Goal: Browse casually

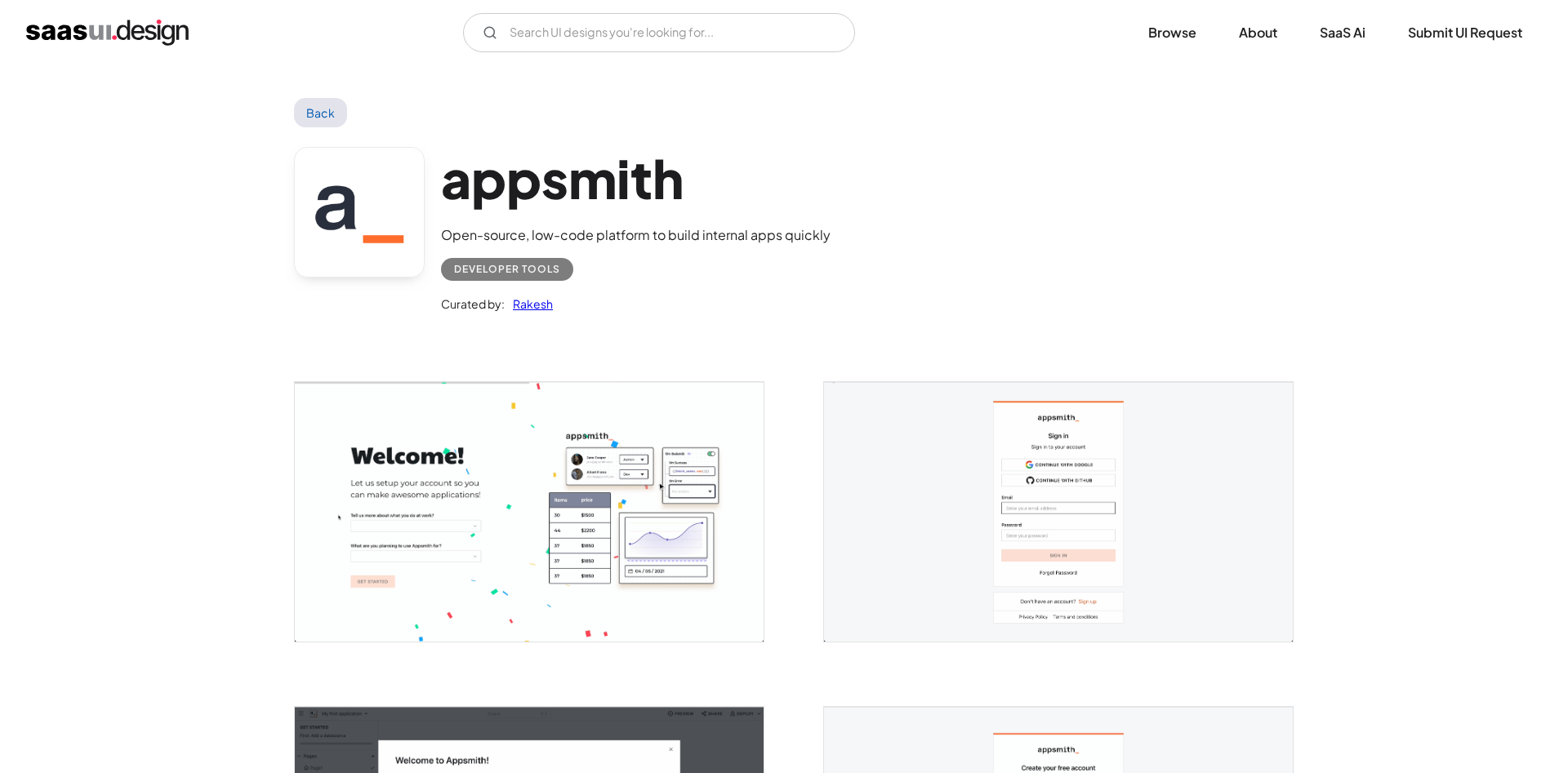
scroll to position [167, 0]
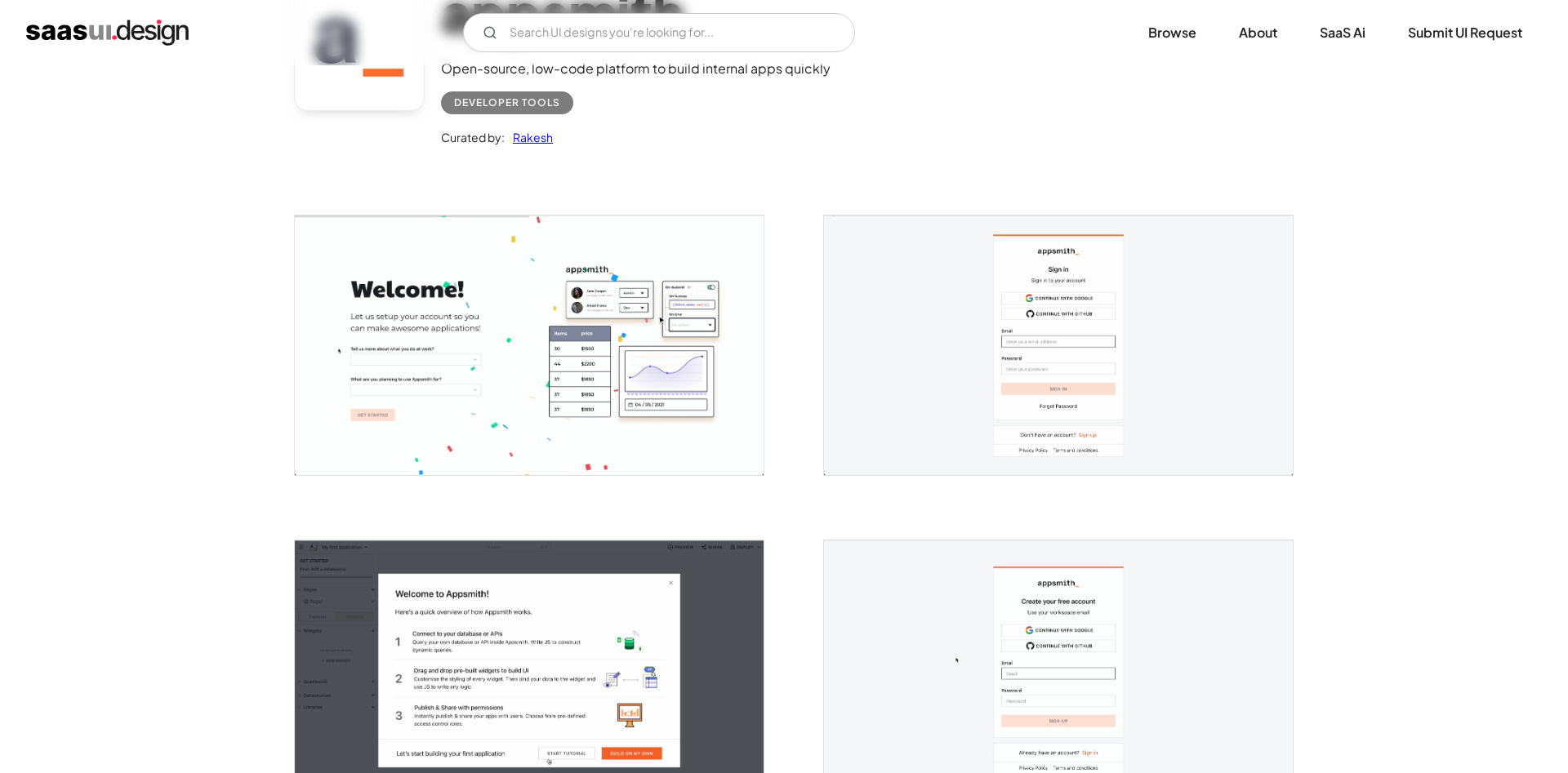
click at [428, 321] on img "open lightbox" at bounding box center [529, 345] width 469 height 260
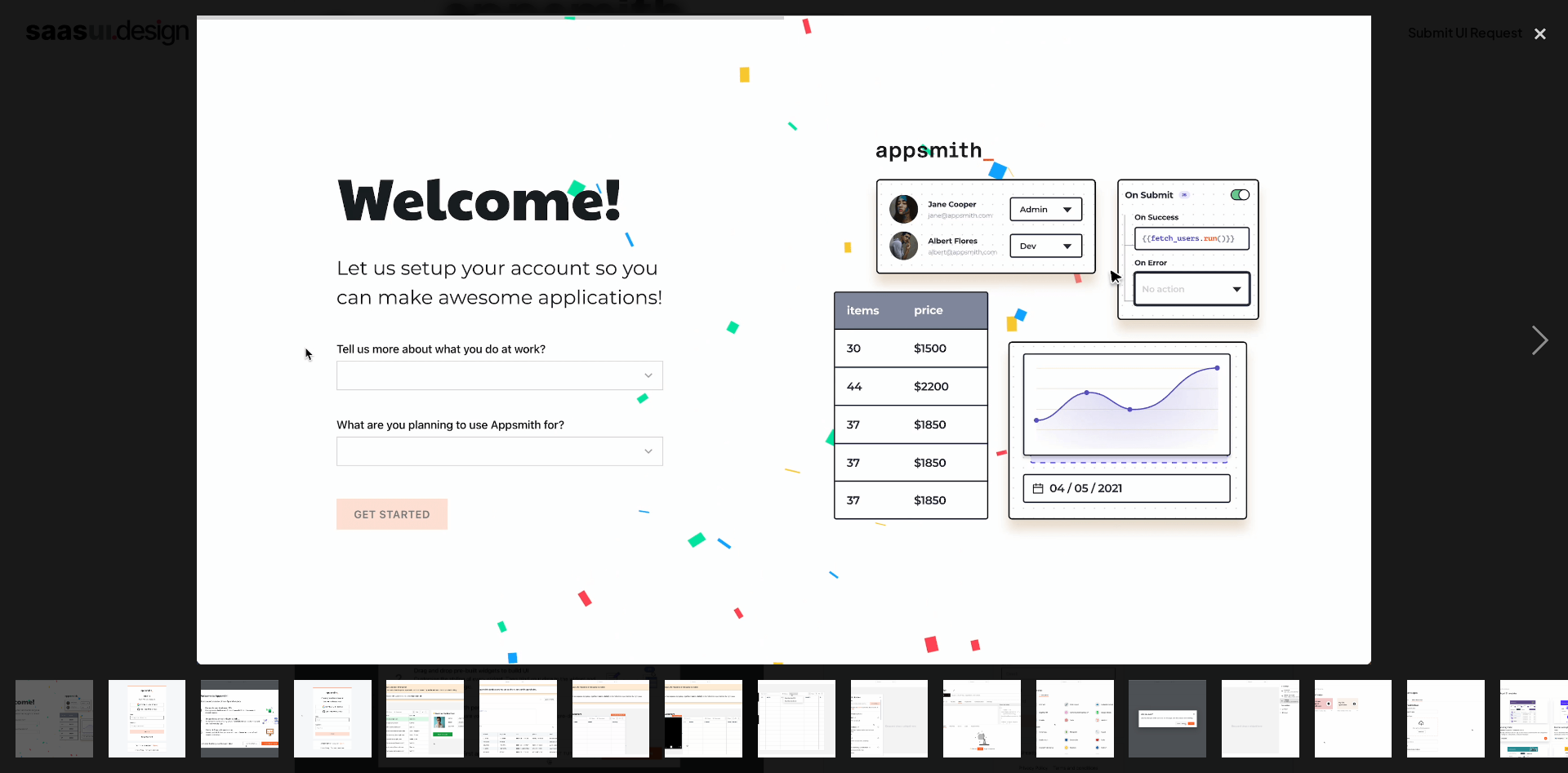
click at [168, 741] on img "show item 2 of 25" at bounding box center [147, 719] width 140 height 77
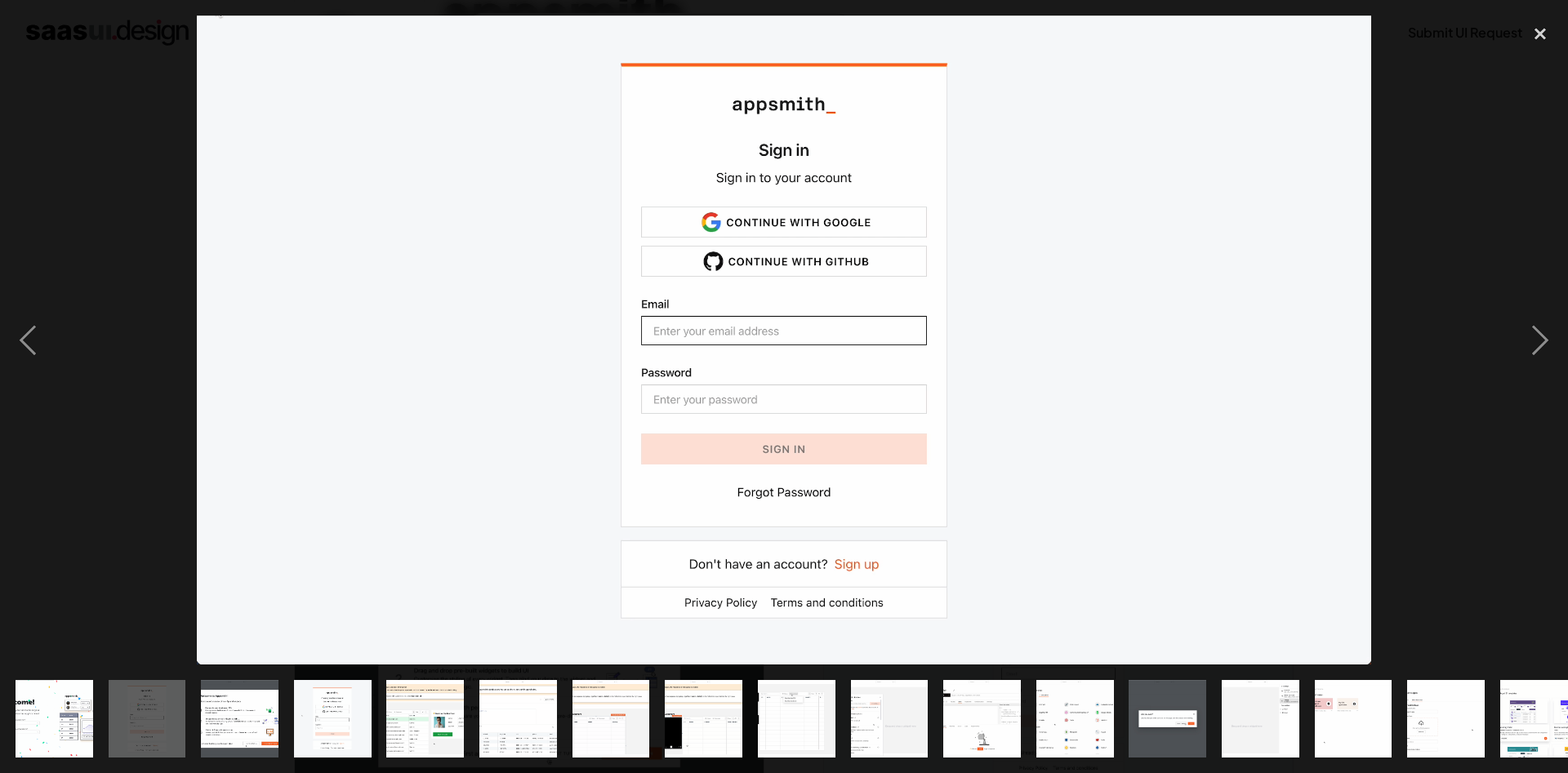
click at [220, 733] on img "show item 3 of 25" at bounding box center [239, 719] width 140 height 77
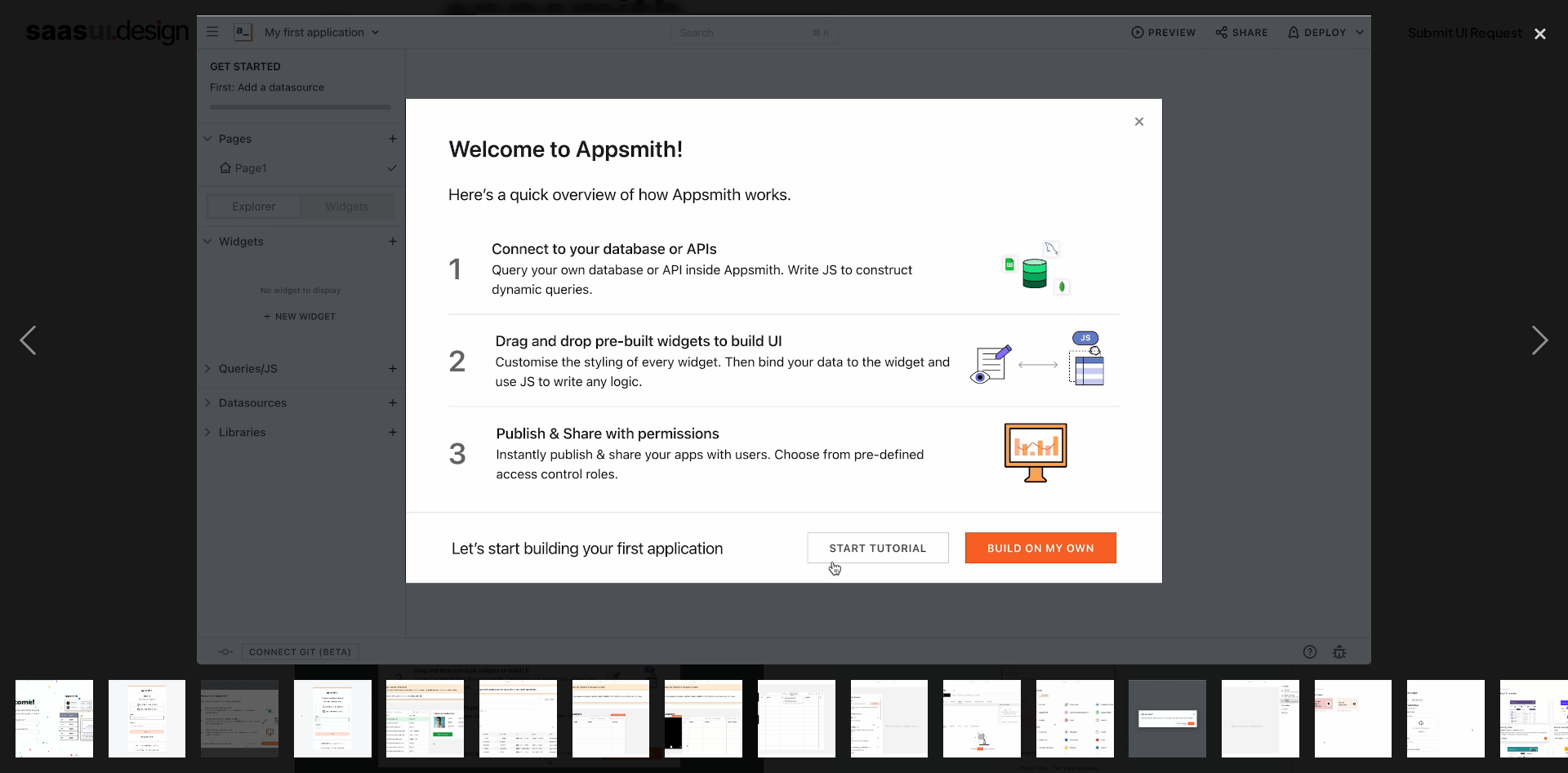
click at [350, 732] on img "show item 4 of 25" at bounding box center [332, 719] width 140 height 77
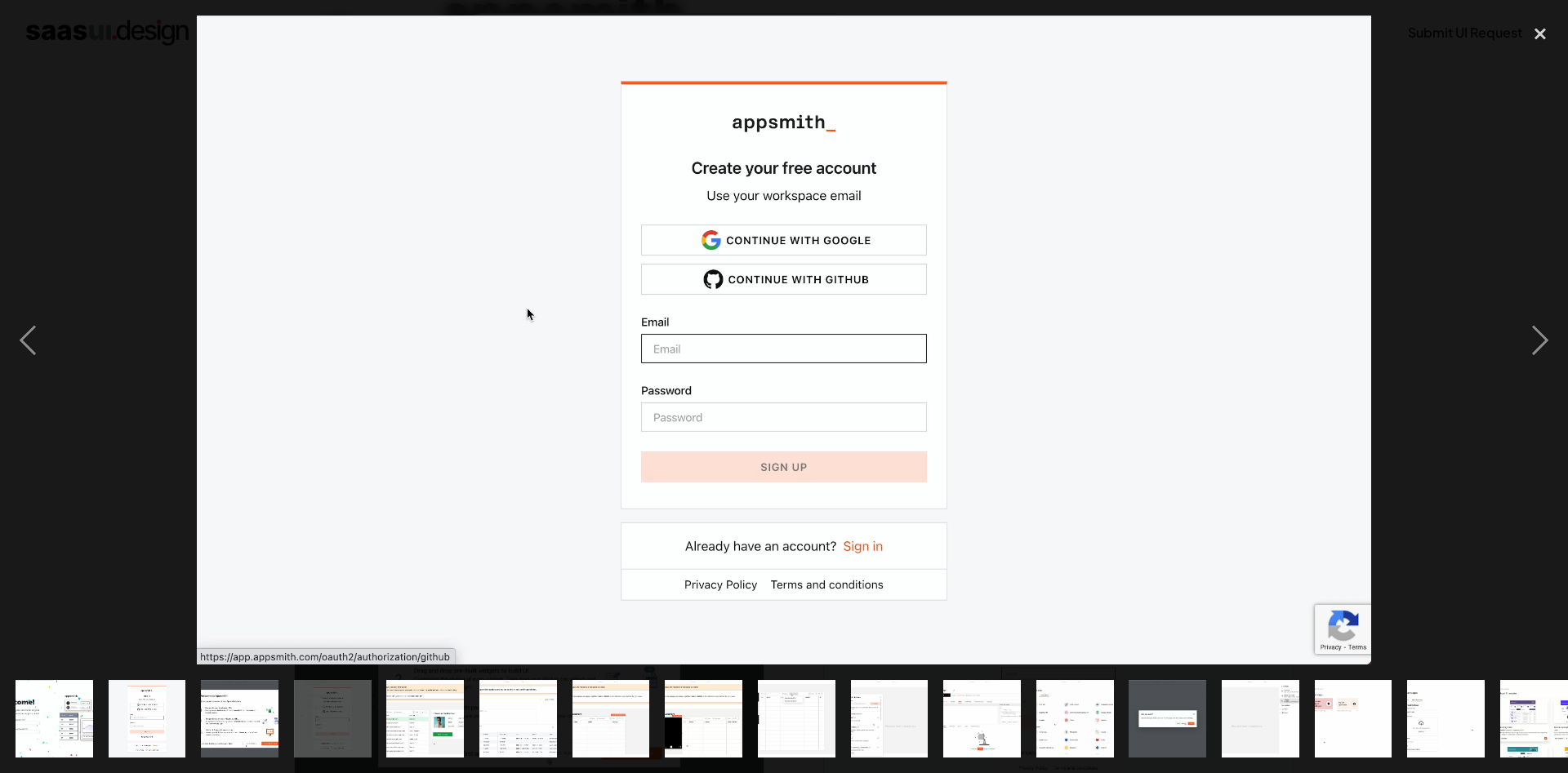
click at [417, 732] on img "show item 5 of 25" at bounding box center [425, 719] width 140 height 77
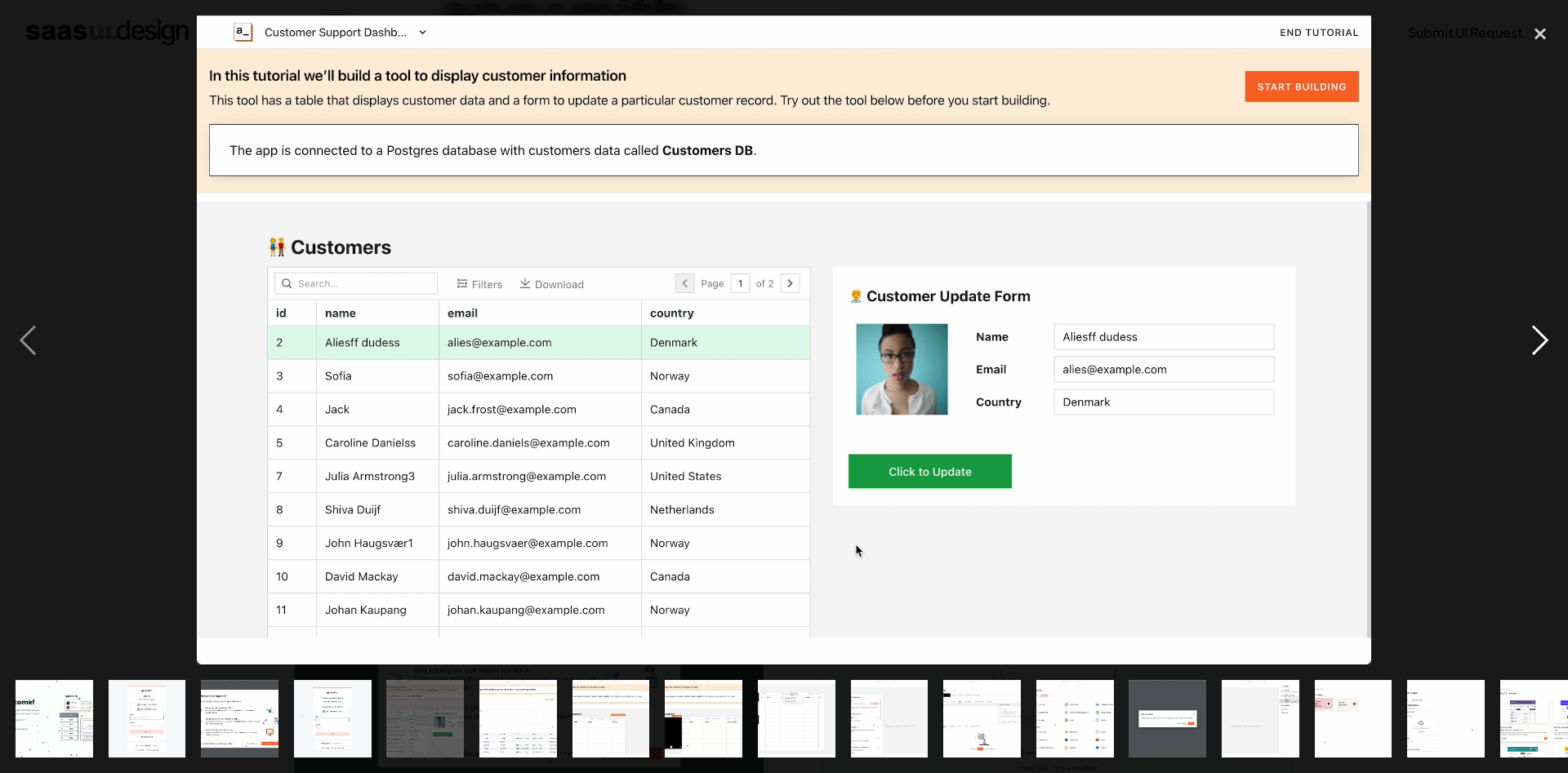
click at [1534, 352] on div "next image" at bounding box center [1541, 340] width 56 height 649
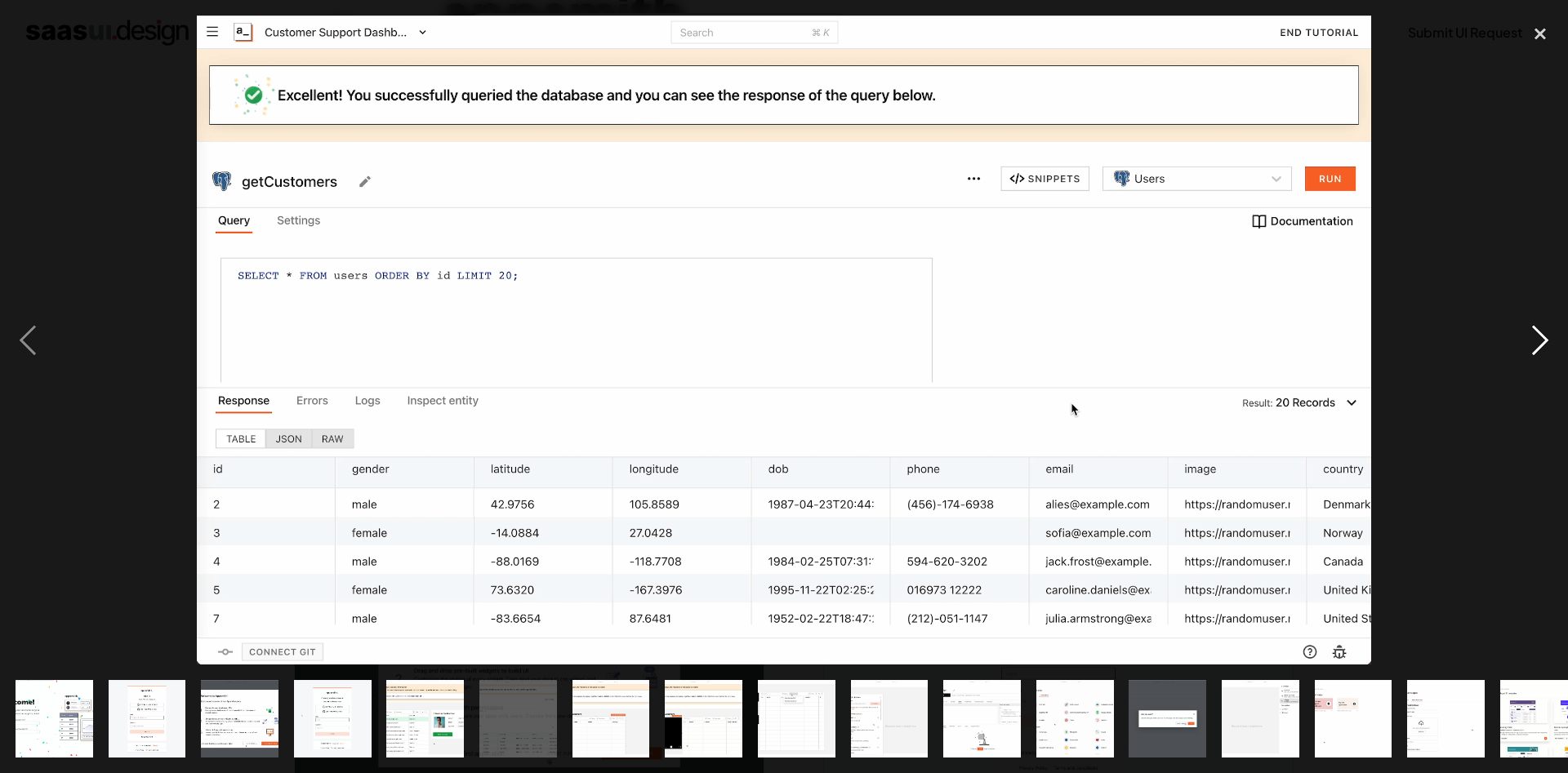
click at [1534, 332] on div "next image" at bounding box center [1541, 340] width 56 height 649
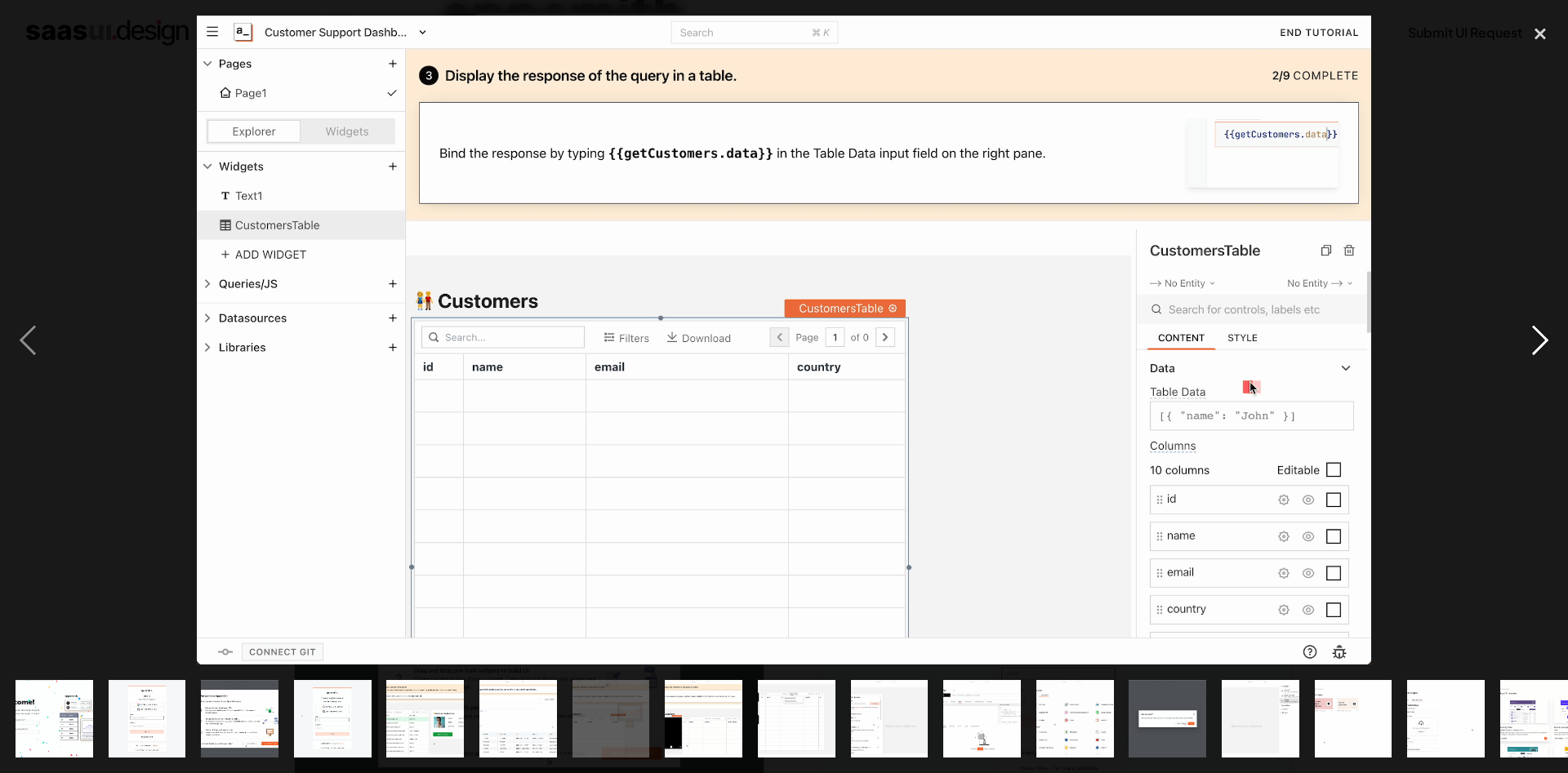
click at [1543, 340] on div "next image" at bounding box center [1541, 340] width 56 height 649
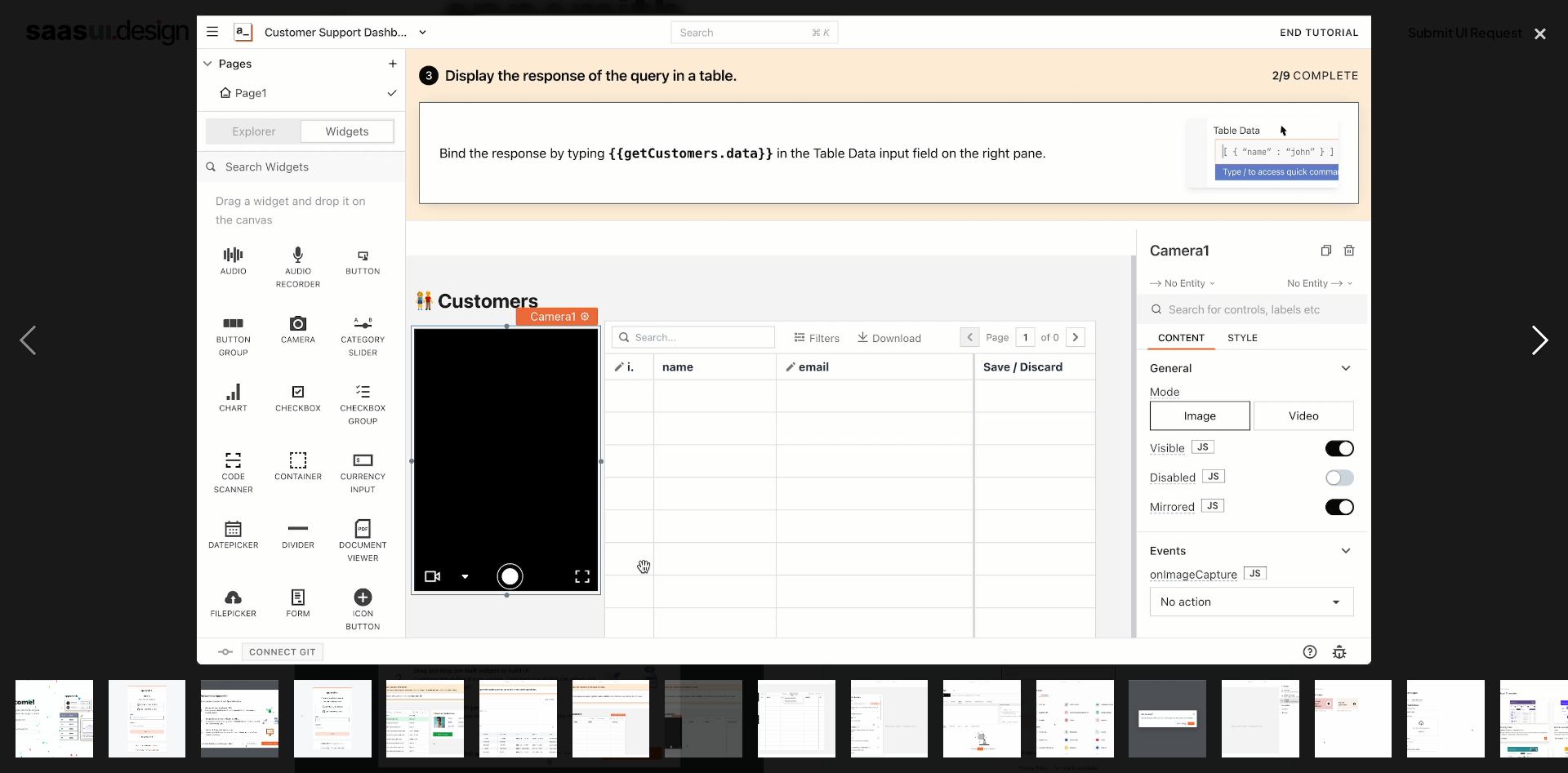
click at [1543, 340] on div "next image" at bounding box center [1541, 340] width 56 height 649
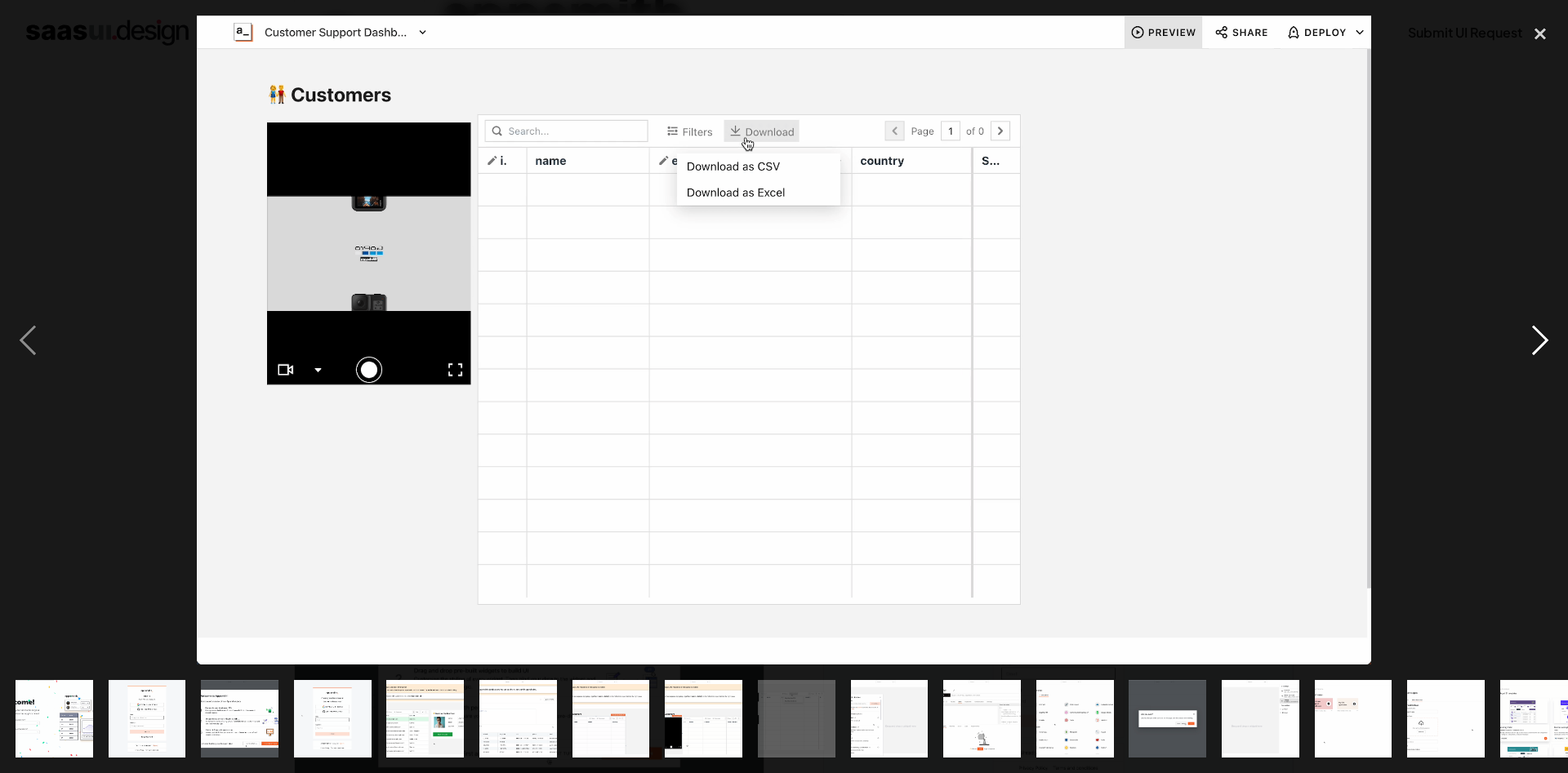
click at [1543, 340] on div "next image" at bounding box center [1541, 340] width 56 height 649
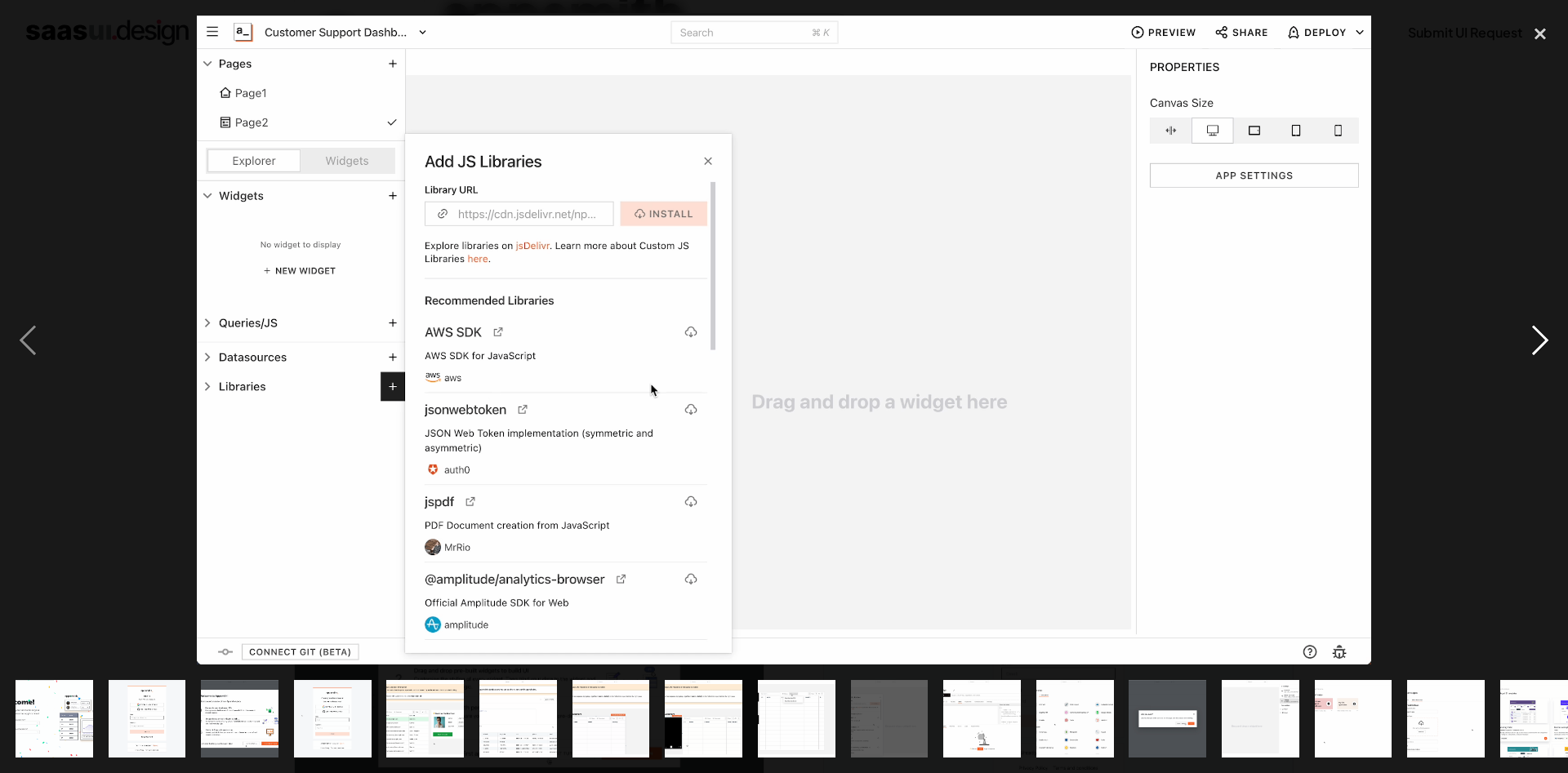
click at [1543, 340] on div "next image" at bounding box center [1541, 340] width 56 height 649
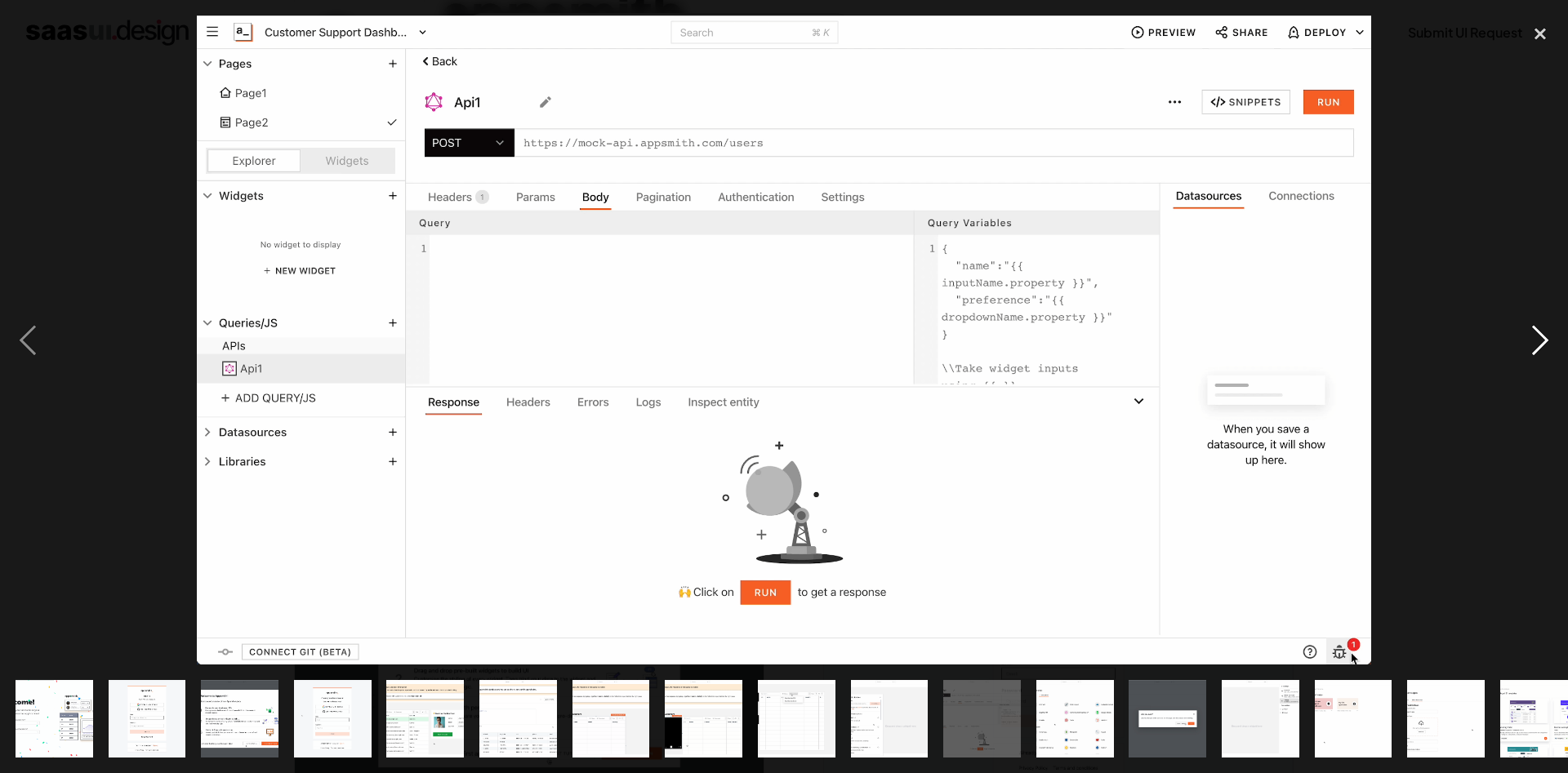
click at [1543, 340] on div "next image" at bounding box center [1541, 340] width 56 height 649
